Goal: Task Accomplishment & Management: Manage account settings

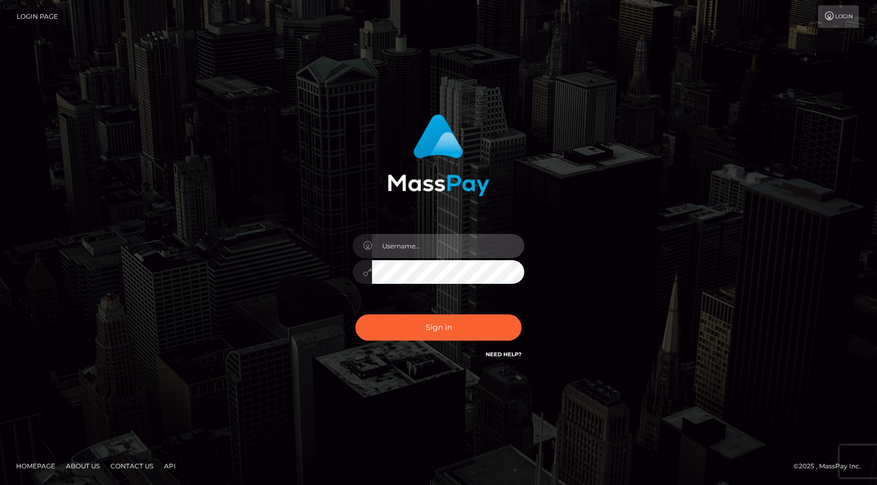
click at [400, 245] on input "text" at bounding box center [448, 246] width 152 height 24
type input "[PERSON_NAME][EMAIL_ADDRESS][DOMAIN_NAME]"
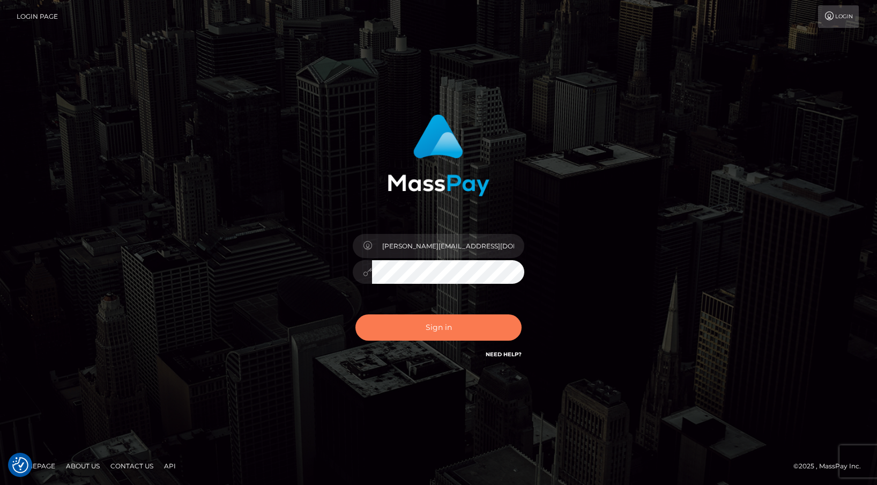
click at [418, 322] on button "Sign in" at bounding box center [439, 327] width 166 height 26
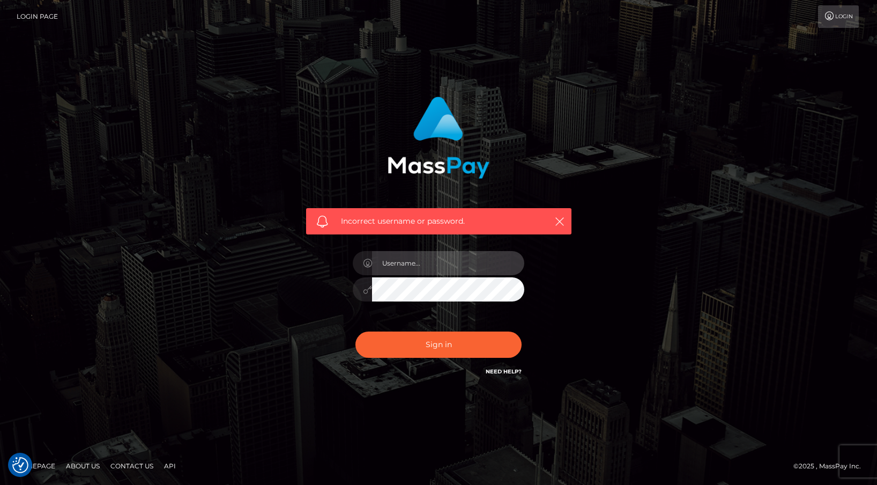
click at [402, 265] on input "text" at bounding box center [448, 263] width 152 height 24
type input "[PERSON_NAME][EMAIL_ADDRESS][DOMAIN_NAME]"
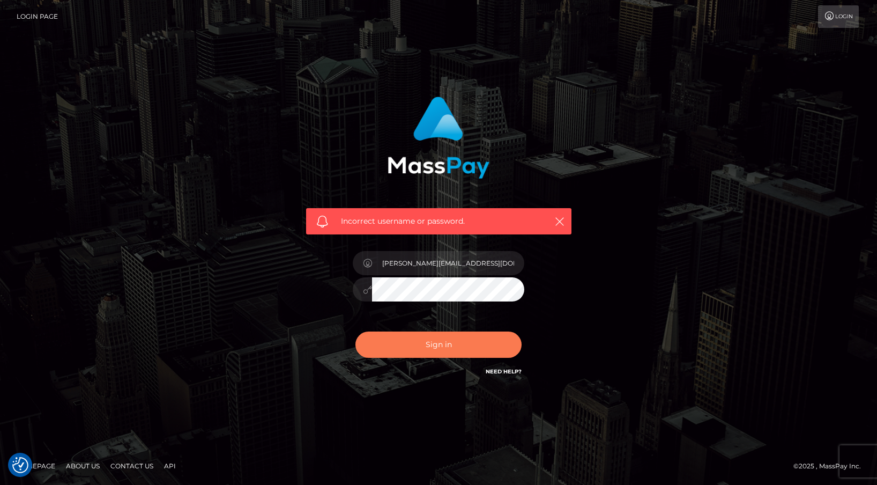
click at [404, 338] on button "Sign in" at bounding box center [439, 344] width 166 height 26
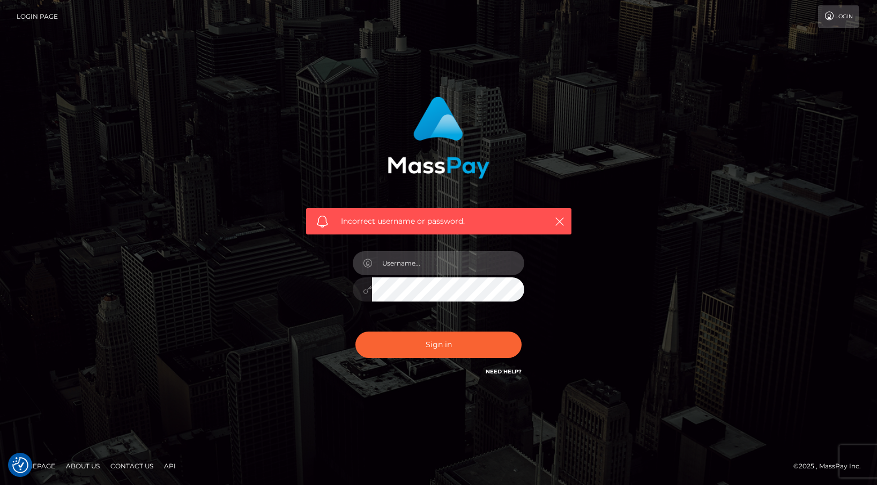
click at [404, 260] on input "text" at bounding box center [448, 263] width 152 height 24
type input "Jolenexoxo"
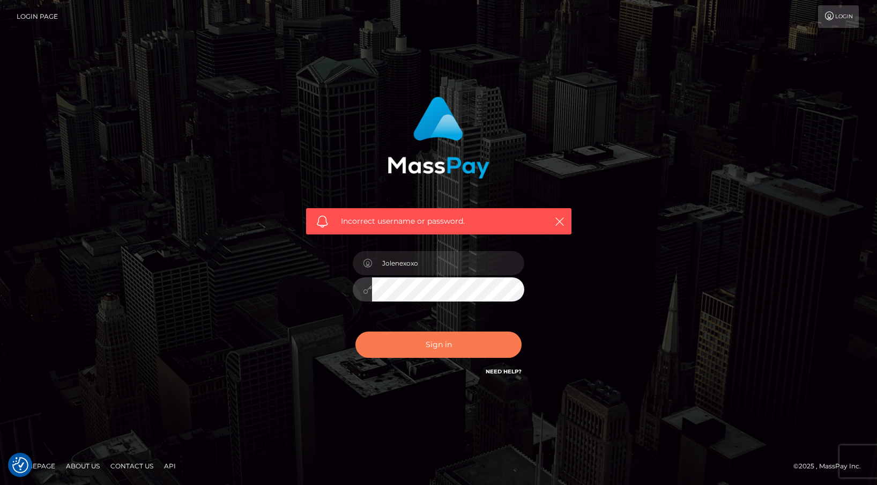
click at [412, 345] on button "Sign in" at bounding box center [439, 344] width 166 height 26
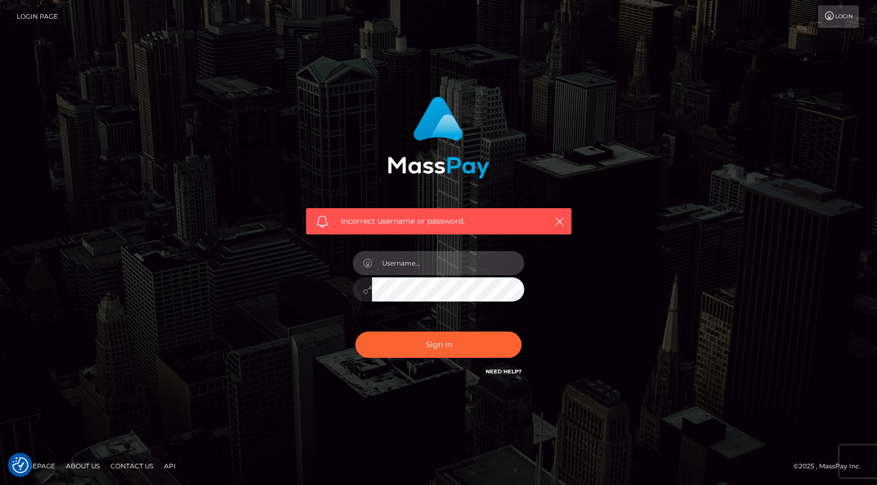
click at [424, 263] on input "text" at bounding box center [448, 263] width 152 height 24
type input "[PERSON_NAME][EMAIL_ADDRESS][DOMAIN_NAME]"
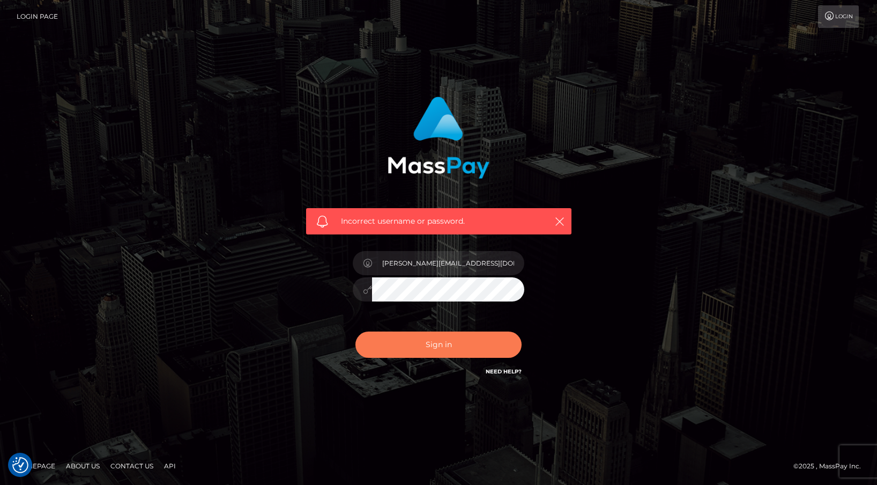
click at [419, 338] on button "Sign in" at bounding box center [439, 344] width 166 height 26
